Goal: Go to known website: Access a specific website the user already knows

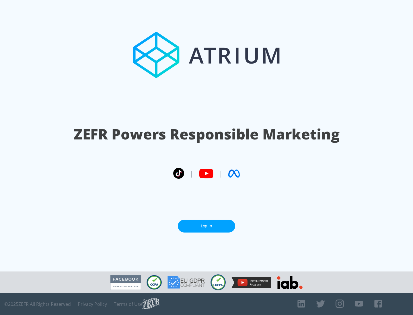
click at [206, 224] on link "Log In" at bounding box center [206, 226] width 57 height 13
